Goal: Information Seeking & Learning: Understand process/instructions

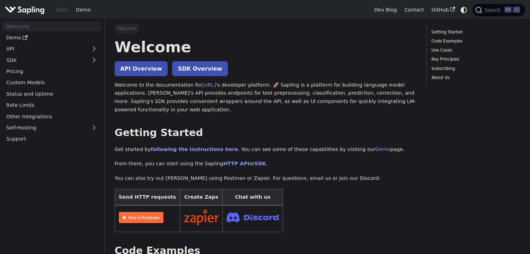
click at [17, 36] on link "Demo" at bounding box center [51, 38] width 99 height 10
click at [143, 134] on h2 "Getting Started ​" at bounding box center [265, 133] width 301 height 13
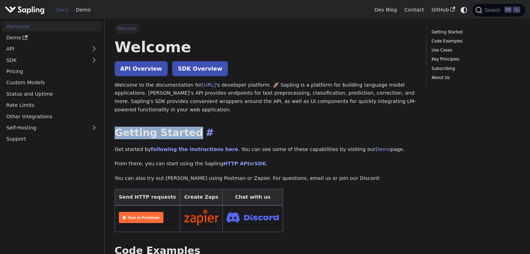
click at [144, 134] on h2 "Getting Started ​" at bounding box center [265, 133] width 301 height 13
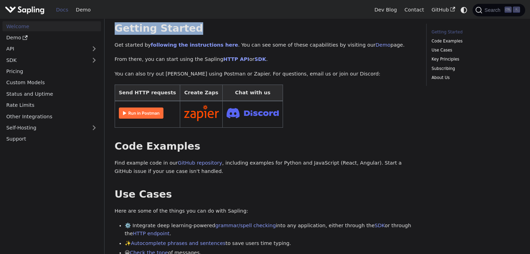
scroll to position [174, 0]
